Goal: Information Seeking & Learning: Learn about a topic

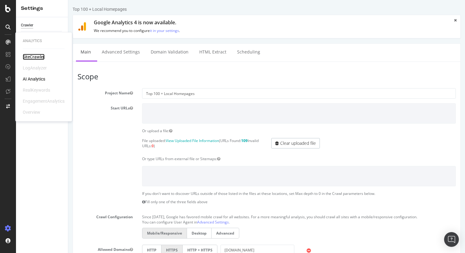
click at [28, 55] on div "SiteCrawler" at bounding box center [34, 57] width 22 height 6
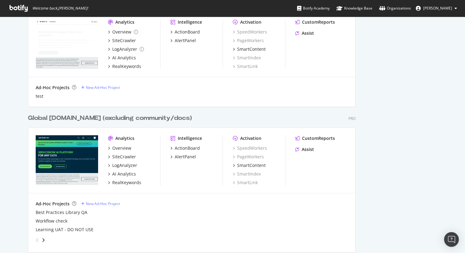
scroll to position [531, 0]
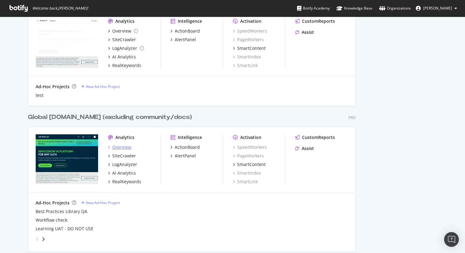
click at [118, 146] on div "Overview" at bounding box center [121, 147] width 19 height 6
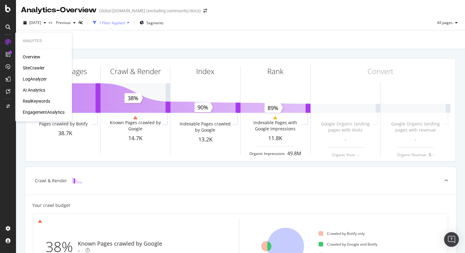
click at [34, 102] on div "RealKeywords" at bounding box center [36, 101] width 27 height 6
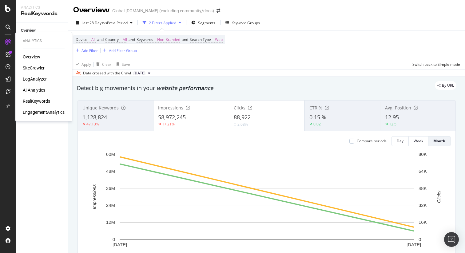
click at [30, 68] on div "SiteCrawler" at bounding box center [34, 68] width 22 height 6
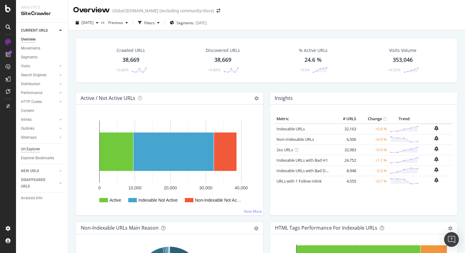
click at [31, 150] on div "Url Explorer" at bounding box center [30, 149] width 19 height 6
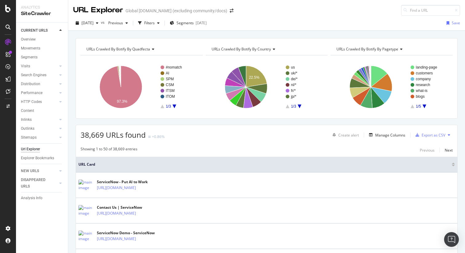
click at [390, 28] on div "[DATE] vs Previous Filters Segments [DATE] Save" at bounding box center [266, 24] width 396 height 12
click at [410, 13] on input at bounding box center [430, 10] width 59 height 11
paste input "[DOMAIN_NAME][URL] 1658 32"
drag, startPoint x: 426, startPoint y: 11, endPoint x: 398, endPoint y: 10, distance: 27.7
click at [398, 10] on div "URL Explorer Global [DOMAIN_NAME] (excluding community/docs) [DOMAIN_NAME][URL]" at bounding box center [266, 8] width 396 height 16
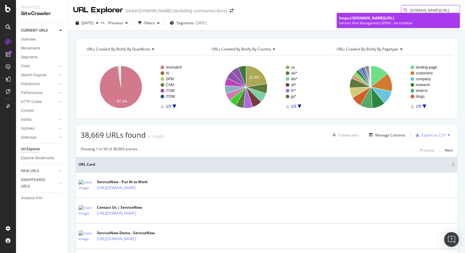
type input "[DOMAIN_NAME][URL]"
click at [378, 18] on span "[DOMAIN_NAME][URL]" at bounding box center [373, 17] width 41 height 5
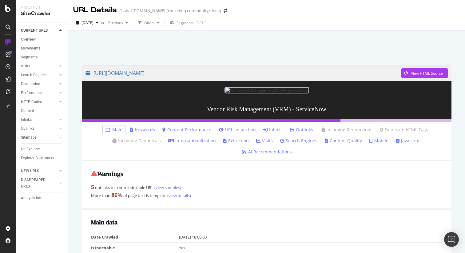
click at [338, 26] on div "[DATE] vs Previous Filters Segments [DATE]" at bounding box center [266, 24] width 396 height 12
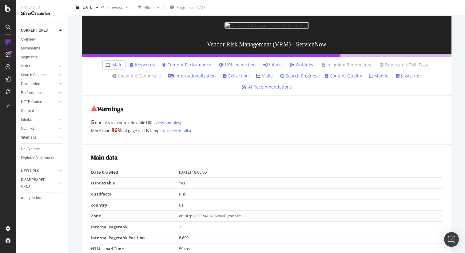
scroll to position [66, 0]
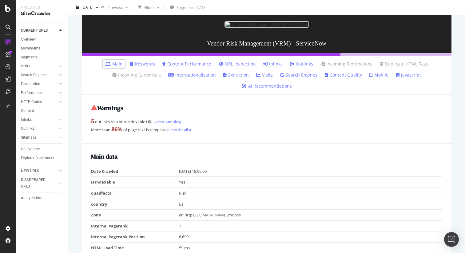
click at [274, 67] on link "Inlinks" at bounding box center [272, 64] width 19 height 6
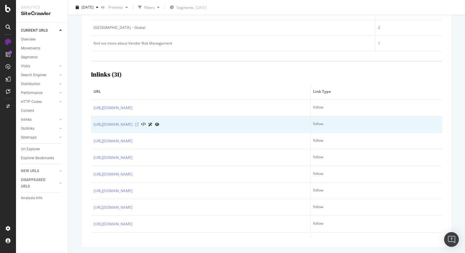
click at [139, 124] on icon at bounding box center [137, 125] width 4 height 4
